Goal: Transaction & Acquisition: Purchase product/service

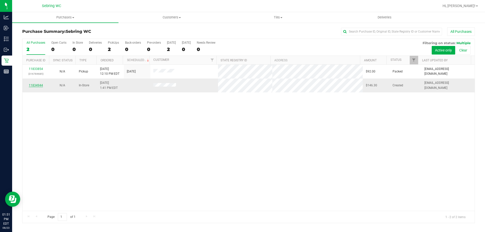
click at [34, 85] on link "11834944" at bounding box center [36, 86] width 14 height 4
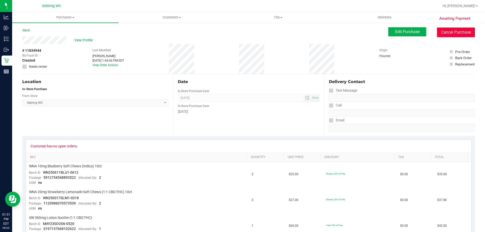
click at [462, 33] on button "Cancel Purchase" at bounding box center [456, 33] width 38 height 10
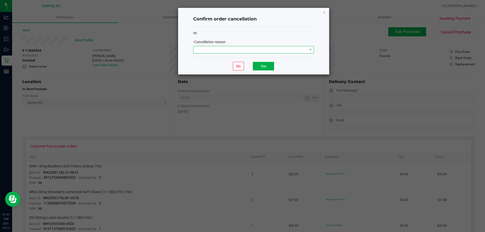
click at [305, 46] on span at bounding box center [250, 49] width 114 height 7
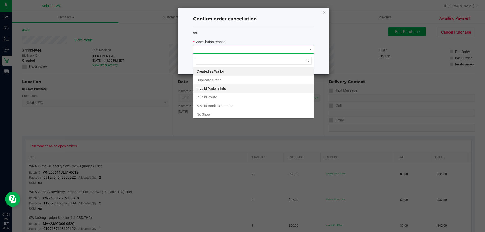
scroll to position [8, 121]
click at [231, 106] on li "MMUR Bank Exhausted" at bounding box center [253, 106] width 120 height 9
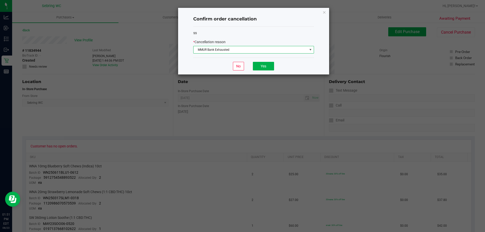
click at [263, 60] on div "No Yes" at bounding box center [253, 66] width 121 height 17
click at [264, 66] on button "Yes" at bounding box center [263, 66] width 21 height 9
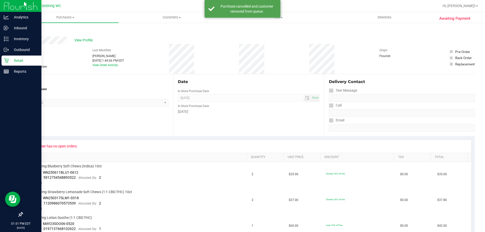
click at [10, 63] on p "Retail" at bounding box center [24, 61] width 30 height 6
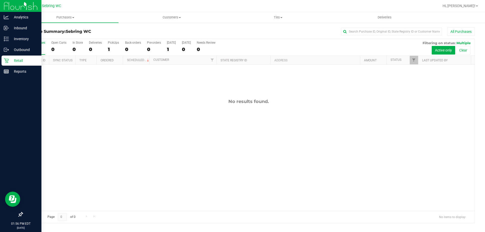
click at [7, 61] on icon at bounding box center [6, 60] width 5 height 5
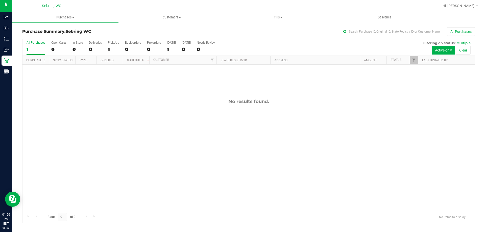
drag, startPoint x: 150, startPoint y: 158, endPoint x: 1, endPoint y: 42, distance: 189.1
click at [149, 158] on div "No results found." at bounding box center [248, 155] width 452 height 180
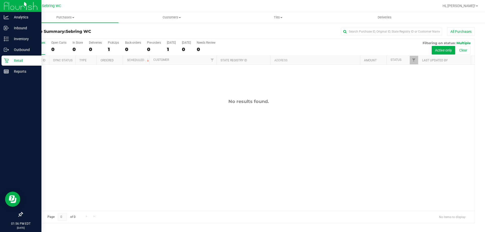
click at [12, 61] on p "Retail" at bounding box center [24, 61] width 30 height 6
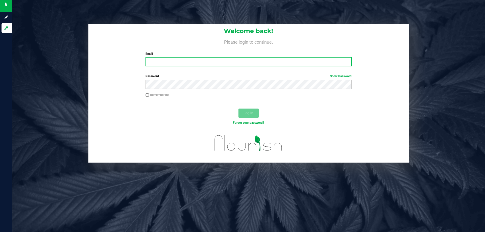
click at [165, 59] on input "Email" at bounding box center [248, 61] width 206 height 9
type input "[EMAIL_ADDRESS][DOMAIN_NAME]"
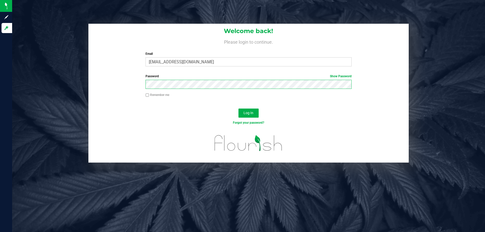
click at [238, 109] on button "Log In" at bounding box center [248, 113] width 20 height 9
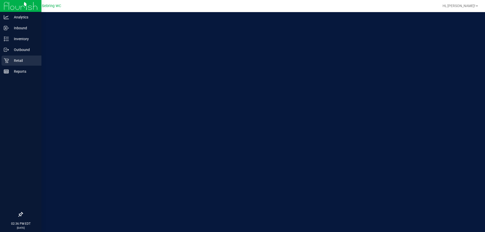
click at [12, 59] on p "Retail" at bounding box center [24, 61] width 30 height 6
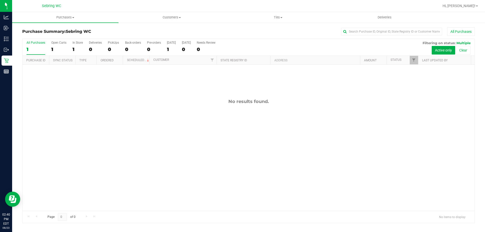
click at [94, 116] on div "No results found." at bounding box center [248, 155] width 452 height 180
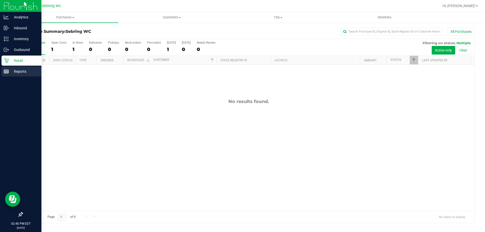
click at [8, 71] on icon at bounding box center [6, 71] width 5 height 5
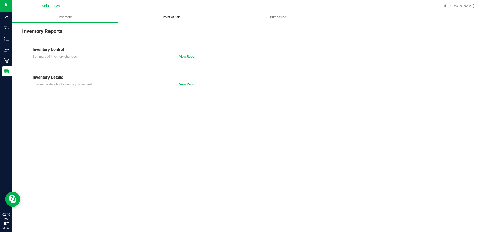
click at [182, 18] on span "Point of Sale" at bounding box center [171, 17] width 31 height 5
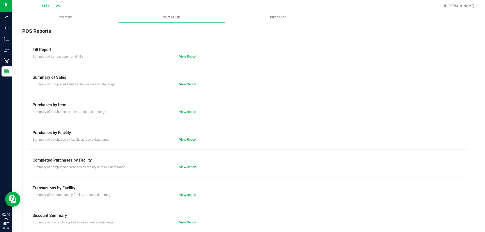
click at [189, 195] on link "View Report" at bounding box center [187, 195] width 17 height 4
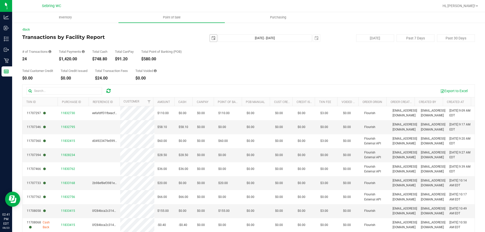
click at [211, 37] on span "select" at bounding box center [213, 38] width 4 height 4
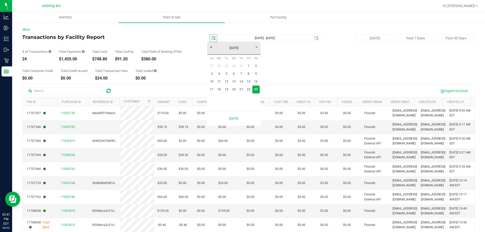
scroll to position [0, 13]
click at [219, 89] on link "18" at bounding box center [218, 90] width 7 height 8
type input "[DATE]"
type input "[DATE] - [DATE]"
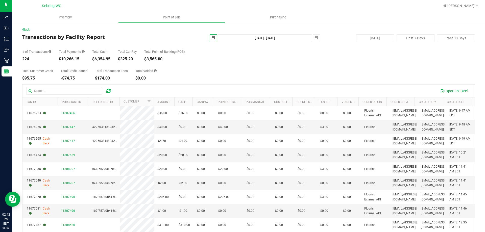
drag, startPoint x: 214, startPoint y: 36, endPoint x: 221, endPoint y: 39, distance: 7.2
click at [214, 36] on span "select" at bounding box center [213, 38] width 7 height 7
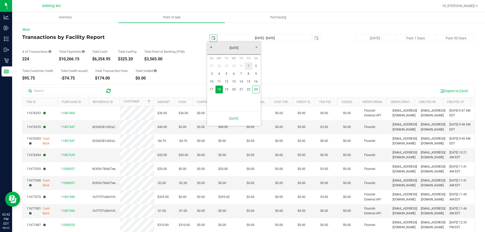
click at [250, 66] on link "1" at bounding box center [248, 66] width 7 height 8
type input "[DATE]"
type input "[DATE] - [DATE]"
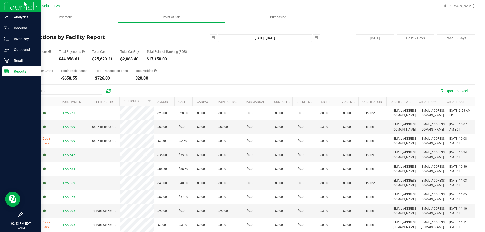
click at [7, 71] on line at bounding box center [6, 71] width 5 height 0
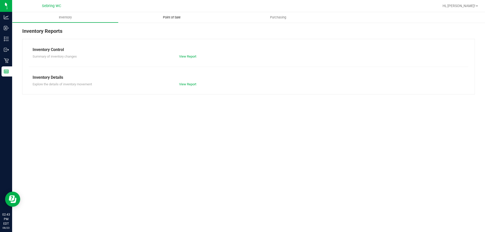
click at [184, 16] on span "Point of Sale" at bounding box center [171, 17] width 31 height 5
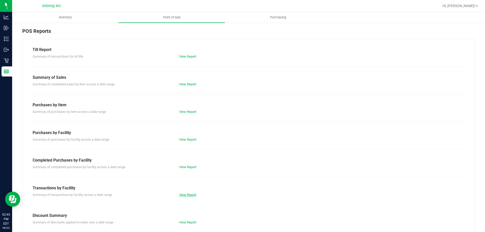
click at [187, 196] on link "View Report" at bounding box center [187, 195] width 17 height 4
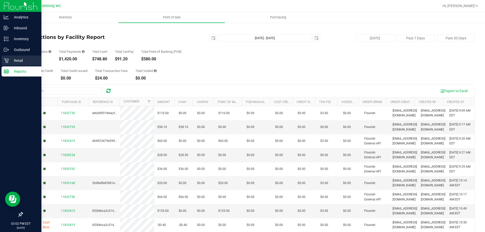
click at [12, 62] on p "Retail" at bounding box center [24, 61] width 30 height 6
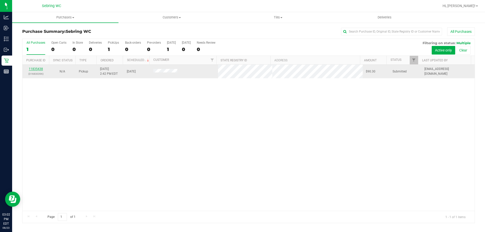
click at [35, 67] on link "11835438" at bounding box center [36, 69] width 14 height 4
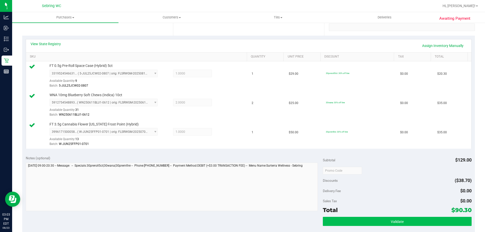
scroll to position [151, 0]
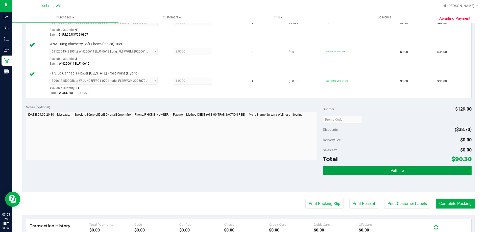
click at [393, 166] on button "Validate" at bounding box center [397, 170] width 148 height 9
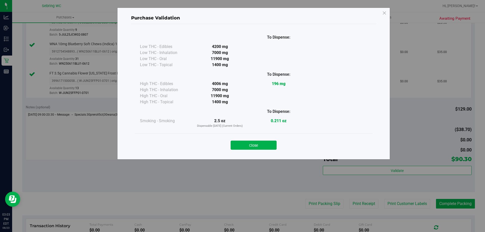
click at [278, 146] on div "Close" at bounding box center [254, 143] width 230 height 13
click at [274, 146] on button "Close" at bounding box center [254, 145] width 46 height 9
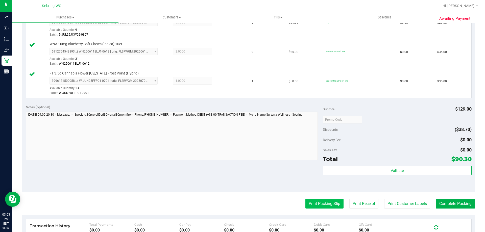
click at [310, 201] on button "Print Packing Slip" at bounding box center [324, 204] width 38 height 10
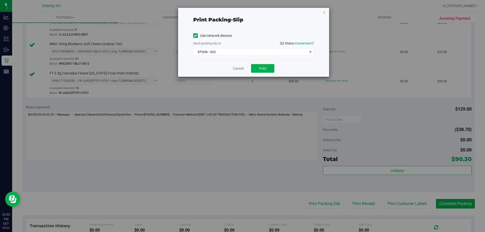
click at [262, 56] on div "Use network devices Send packing-slip to: QZ Status: Connected EPSON - G2G Choo…" at bounding box center [253, 44] width 121 height 32
click at [262, 53] on span "EPSON - G2G" at bounding box center [250, 51] width 114 height 7
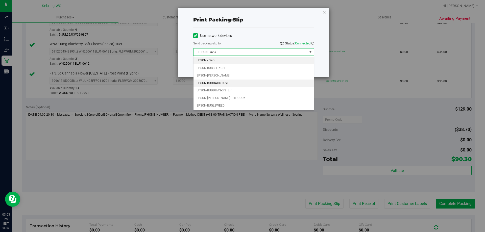
click at [227, 85] on li "EPSON-BUDDAHS-LOVE" at bounding box center [253, 84] width 120 height 8
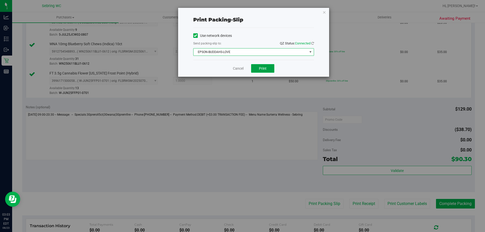
click at [265, 68] on span "Print" at bounding box center [263, 68] width 8 height 4
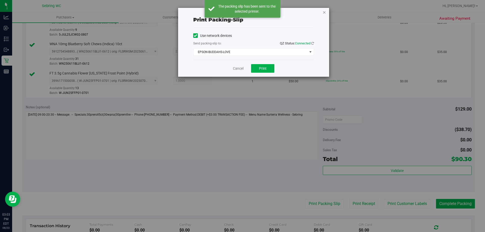
click at [323, 13] on icon "button" at bounding box center [324, 12] width 4 height 6
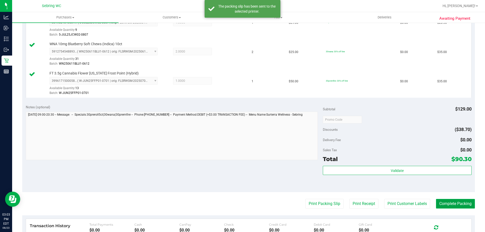
click at [448, 207] on button "Complete Packing" at bounding box center [455, 204] width 39 height 10
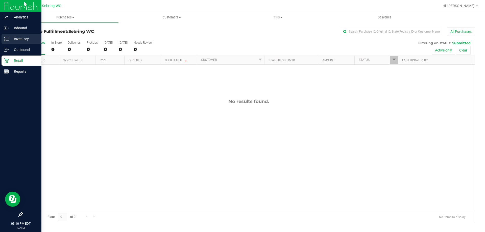
click at [9, 37] on line at bounding box center [7, 37] width 3 height 0
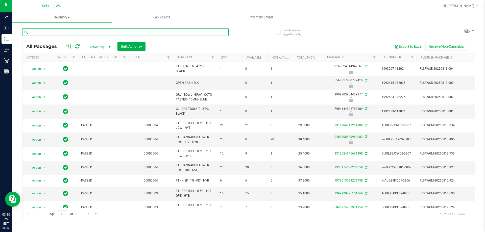
click at [57, 32] on input "text" at bounding box center [125, 32] width 206 height 8
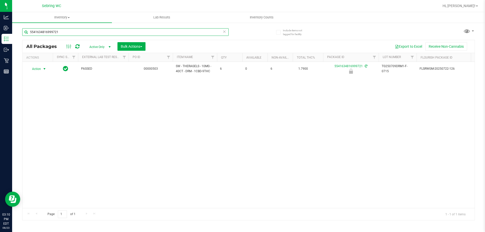
type input "5541634816999721"
click at [36, 69] on span "Action" at bounding box center [35, 68] width 14 height 7
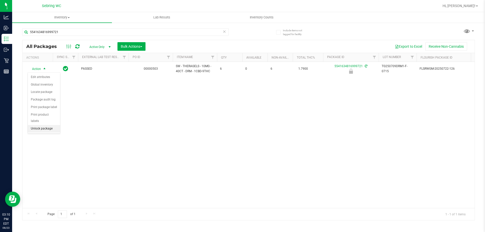
click at [46, 125] on li "Unlock package" at bounding box center [44, 129] width 32 height 8
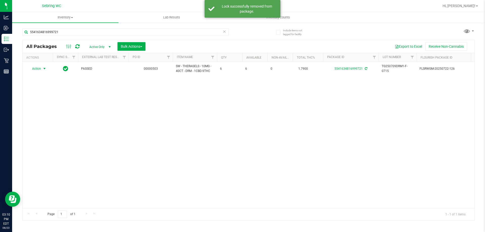
click at [36, 68] on span "Action" at bounding box center [35, 68] width 14 height 7
click at [50, 131] on li "Print package label" at bounding box center [47, 130] width 39 height 8
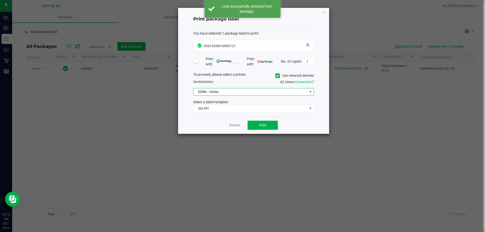
click at [214, 93] on span "ZEBRA - 300dpi" at bounding box center [250, 91] width 114 height 7
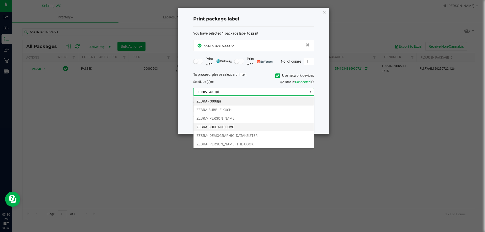
scroll to position [8, 121]
click at [208, 126] on li "ZEBRA-BUDDAHS-LOVE" at bounding box center [253, 127] width 120 height 9
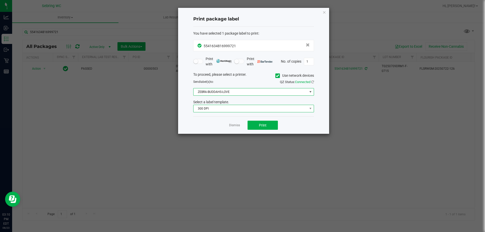
click at [211, 108] on span "300 DPI" at bounding box center [250, 108] width 114 height 7
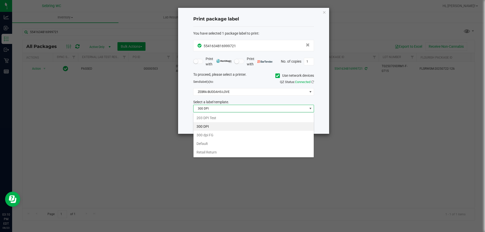
drag, startPoint x: 210, startPoint y: 152, endPoint x: 214, endPoint y: 151, distance: 4.2
click at [211, 152] on li "Retail Return" at bounding box center [253, 152] width 120 height 9
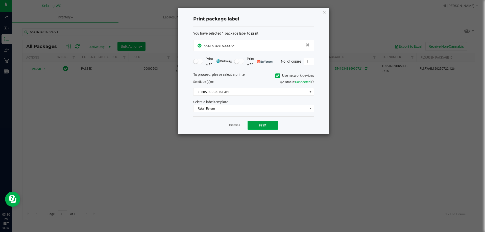
click at [267, 124] on button "Print" at bounding box center [262, 125] width 30 height 9
click at [232, 124] on link "Dismiss" at bounding box center [234, 125] width 11 height 4
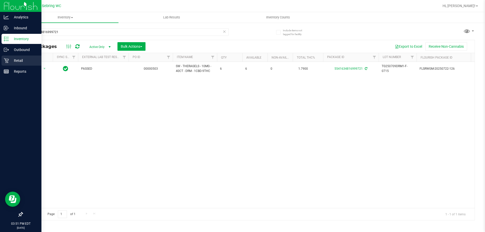
click at [19, 63] on p "Retail" at bounding box center [24, 61] width 30 height 6
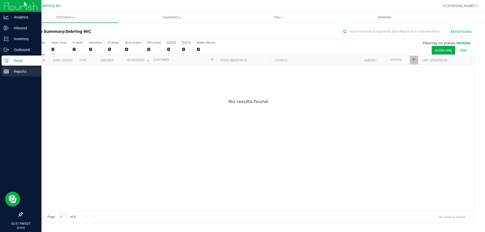
click at [11, 71] on p "Reports" at bounding box center [24, 71] width 30 height 6
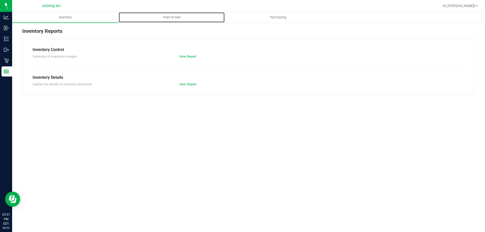
click at [166, 18] on span "Point of Sale" at bounding box center [171, 17] width 31 height 5
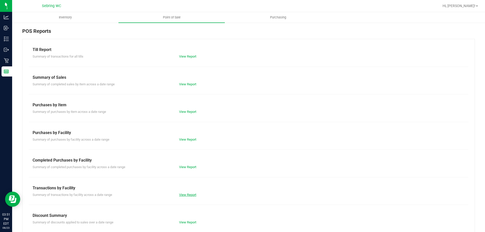
click at [184, 193] on link "View Report" at bounding box center [187, 195] width 17 height 4
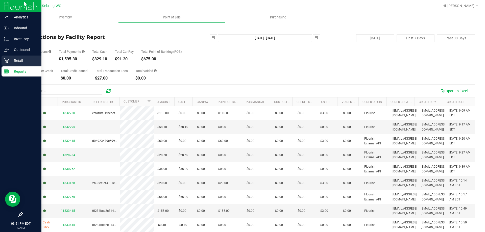
click at [6, 61] on icon at bounding box center [6, 60] width 5 height 5
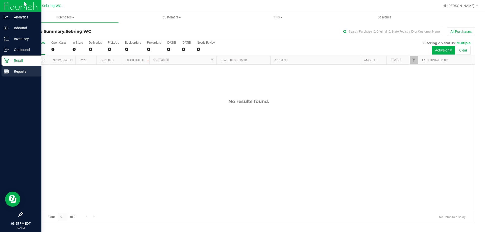
click at [10, 77] on link "Reports" at bounding box center [20, 71] width 41 height 11
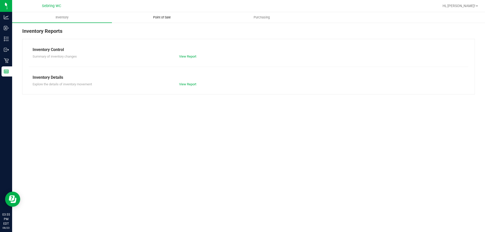
click at [169, 16] on span "Point of Sale" at bounding box center [161, 17] width 31 height 5
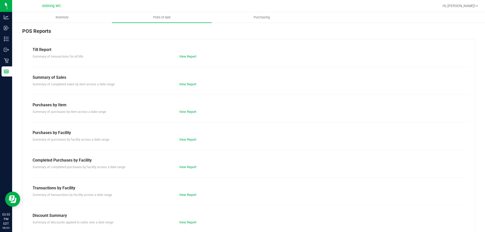
click at [186, 197] on div "View Report" at bounding box center [211, 194] width 73 height 5
click at [185, 195] on link "View Report" at bounding box center [187, 195] width 17 height 4
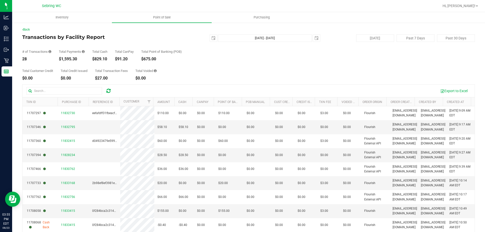
scroll to position [25, 0]
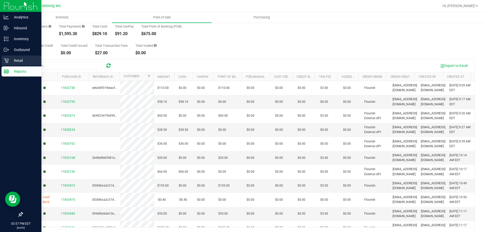
click at [5, 64] on div "Retail" at bounding box center [22, 61] width 40 height 10
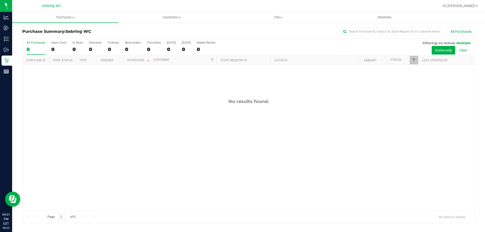
click at [140, 122] on div "No results found." at bounding box center [248, 155] width 452 height 180
click at [94, 124] on div "11836051 N/A In-Store [DATE] 4:08 PM EDT $57.00 Created [EMAIL_ADDRESS][DOMAIN_…" at bounding box center [248, 138] width 452 height 146
click at [115, 119] on div "11836166 N/A In-Store [DATE] 4:21 PM EDT $51.30 Created [EMAIL_ADDRESS][DOMAIN_…" at bounding box center [248, 138] width 452 height 146
click at [12, 71] on div "Purchase Summary: [PERSON_NAME] All Purchases All Purchases 0 Open Carts 0 In S…" at bounding box center [248, 125] width 473 height 206
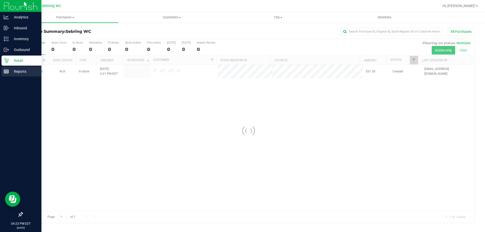
click at [8, 71] on line at bounding box center [6, 71] width 5 height 0
click at [14, 62] on p "Retail" at bounding box center [24, 61] width 30 height 6
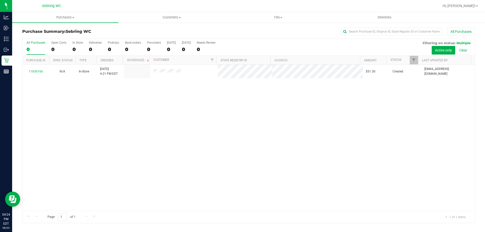
click at [123, 139] on div "11836166 N/A In-Store [DATE] 4:21 PM EDT $51.30 Created [EMAIL_ADDRESS][DOMAIN_…" at bounding box center [248, 138] width 452 height 146
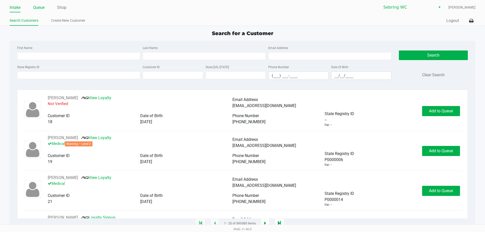
click at [41, 9] on link "Queue" at bounding box center [38, 7] width 11 height 7
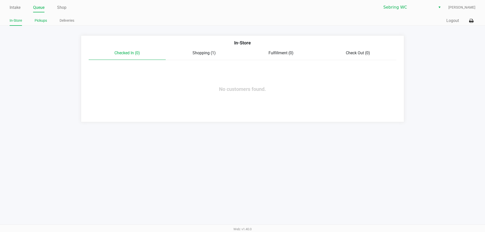
click at [44, 21] on link "Pickups" at bounding box center [41, 20] width 12 height 6
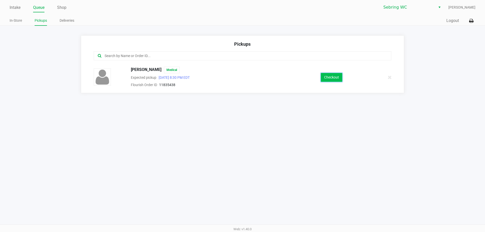
click at [327, 77] on button "Checkout" at bounding box center [331, 77] width 21 height 9
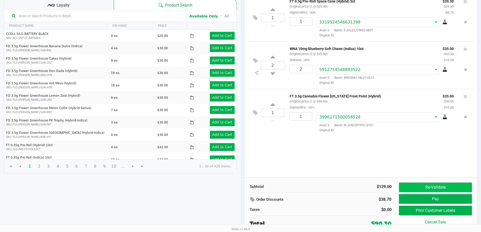
scroll to position [52, 0]
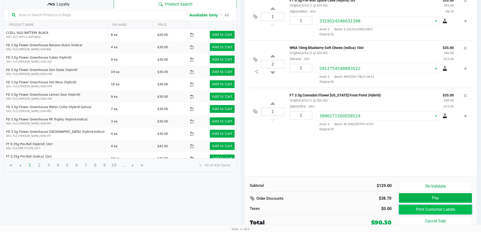
click at [424, 209] on button "Print Customer Labels" at bounding box center [435, 210] width 73 height 10
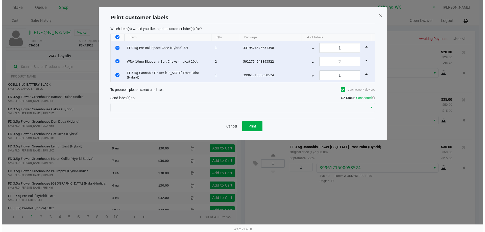
scroll to position [0, 0]
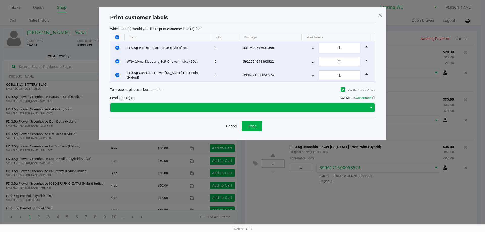
click at [243, 106] on span at bounding box center [238, 108] width 251 height 6
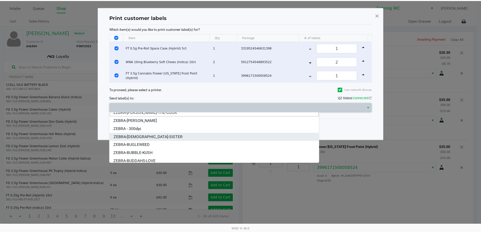
scroll to position [6, 0]
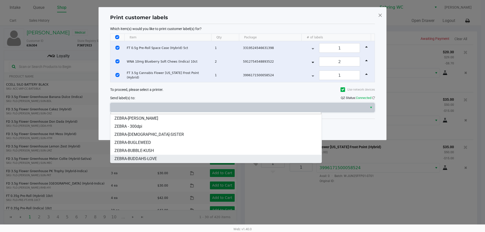
click at [156, 156] on span "ZEBRA-BUDDAHS-LOVE" at bounding box center [135, 159] width 42 height 6
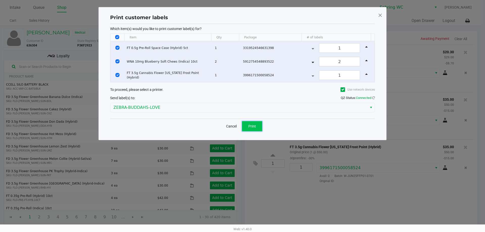
click at [255, 126] on span "Print" at bounding box center [252, 126] width 8 height 4
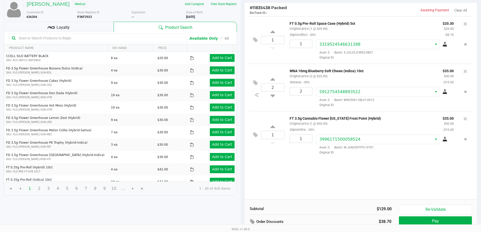
scroll to position [0, 0]
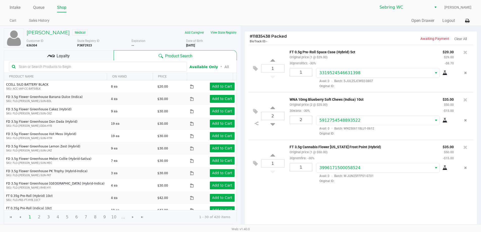
click at [90, 58] on div "Loyalty" at bounding box center [59, 55] width 110 height 10
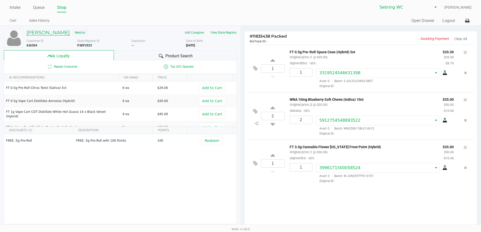
click at [38, 33] on h5 "SAVANAH EWING" at bounding box center [48, 33] width 43 height 6
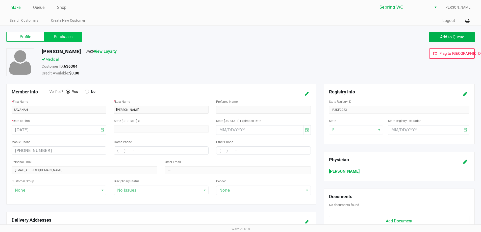
click at [70, 37] on label "Purchases" at bounding box center [63, 37] width 38 height 10
click at [0, 0] on 1 "Purchases" at bounding box center [0, 0] width 0 height 0
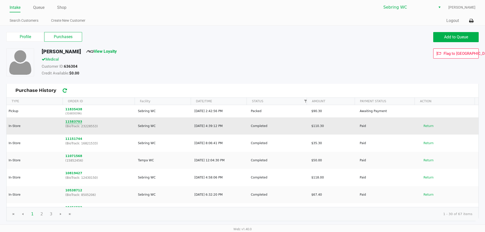
click at [72, 122] on button "11583703" at bounding box center [73, 121] width 17 height 5
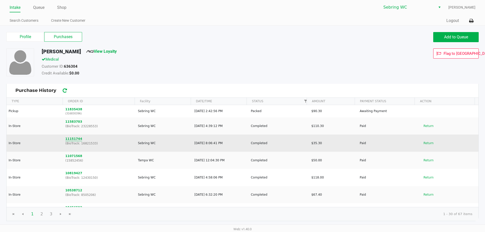
click at [74, 138] on button "11151744" at bounding box center [73, 139] width 17 height 5
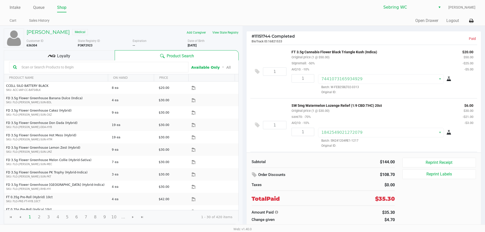
click at [35, 3] on div "Intake Queue Shop Sebring WC Courtney Paysen" at bounding box center [242, 8] width 465 height 10
click at [35, 5] on link "Queue" at bounding box center [38, 7] width 11 height 7
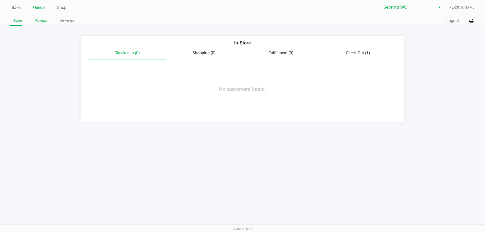
click at [44, 22] on link "Pickups" at bounding box center [41, 20] width 12 height 6
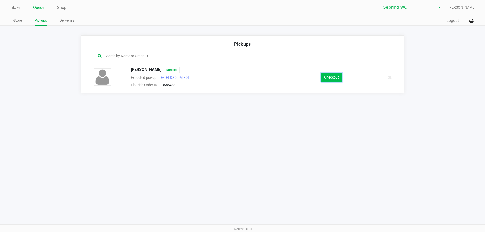
click at [336, 79] on button "Checkout" at bounding box center [331, 77] width 21 height 9
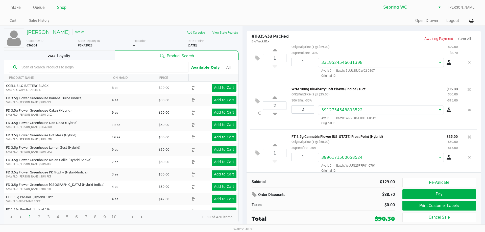
scroll to position [15, 0]
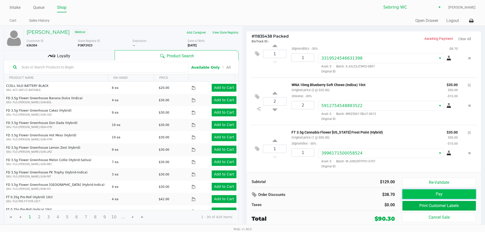
click at [411, 191] on button "Pay" at bounding box center [438, 194] width 73 height 10
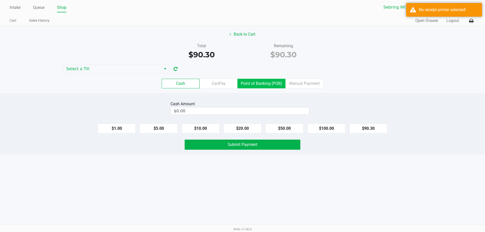
click at [257, 84] on label "Point of Banking (POB)" at bounding box center [261, 84] width 48 height 10
click at [0, 0] on 7 "Point of Banking (POB)" at bounding box center [0, 0] width 0 height 0
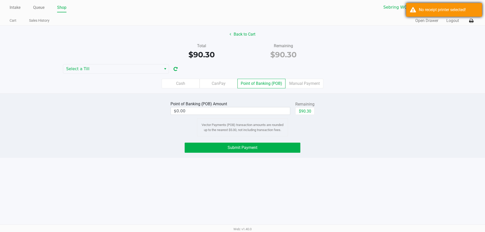
click at [467, 11] on div "No receipt printer selected!" at bounding box center [448, 10] width 59 height 6
click at [470, 19] on icon at bounding box center [471, 21] width 4 height 4
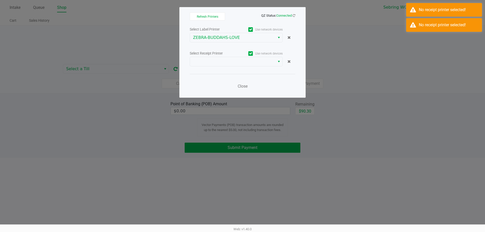
click at [201, 55] on div "Select Receipt Printer" at bounding box center [213, 53] width 46 height 5
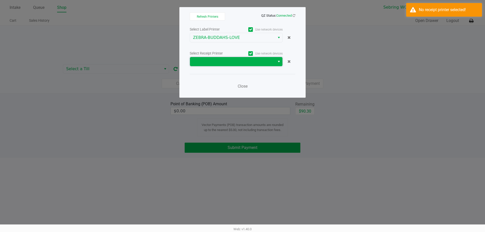
click at [214, 64] on span at bounding box center [232, 62] width 79 height 6
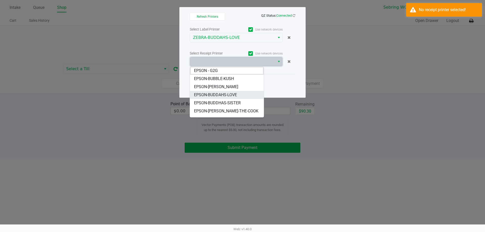
click at [223, 92] on span "EPSON-BUDDAHS-LOVE" at bounding box center [215, 95] width 43 height 6
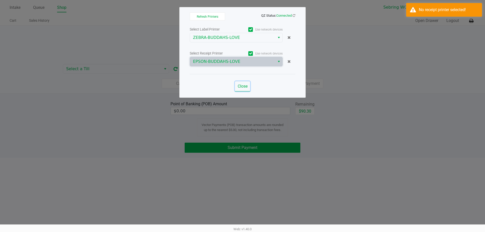
click at [245, 88] on span "Close" at bounding box center [243, 86] width 10 height 5
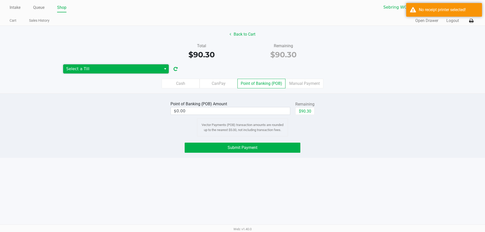
click at [138, 68] on span "Select a Till" at bounding box center [112, 69] width 92 height 6
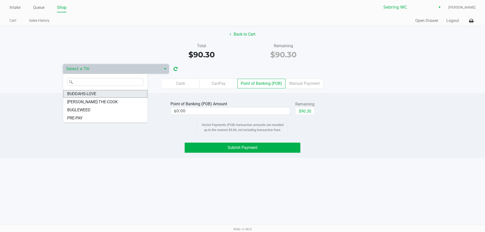
click at [93, 93] on span "BUDDAHS-LOVE" at bounding box center [81, 94] width 29 height 6
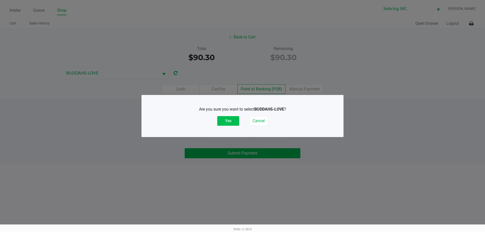
click at [226, 122] on button "Yes" at bounding box center [228, 121] width 22 height 10
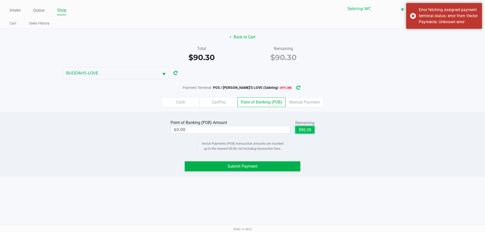
click at [307, 131] on button "$90.30" at bounding box center [304, 130] width 19 height 8
type input "$90.30"
click at [296, 88] on icon "button" at bounding box center [298, 88] width 4 height 4
click at [288, 163] on button "Submit Payment" at bounding box center [243, 166] width 116 height 10
